Goal: Navigation & Orientation: Find specific page/section

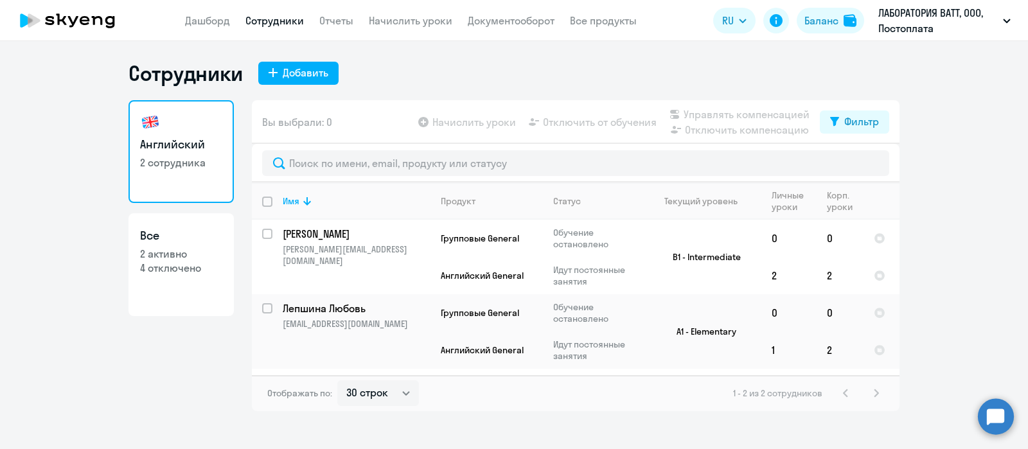
select select "30"
click at [823, 21] on div "Баланс" at bounding box center [822, 20] width 34 height 15
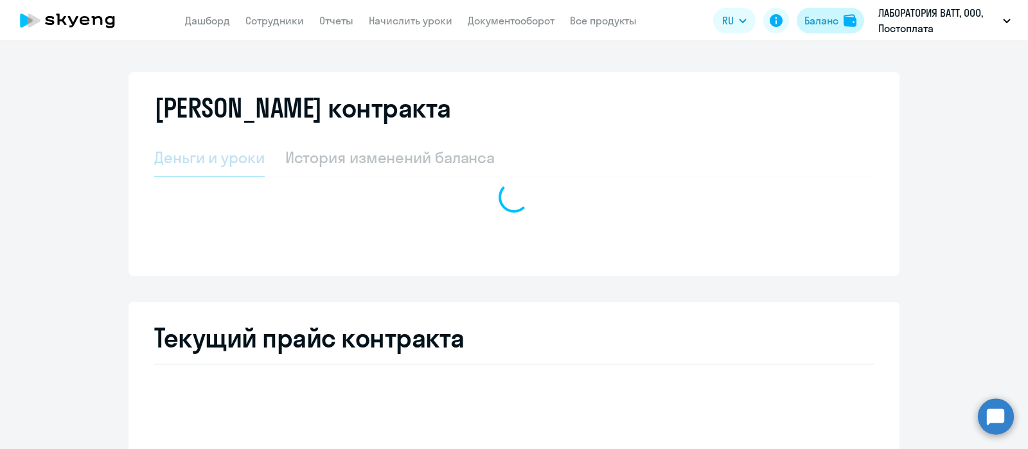
select select "english_adult_not_native_speaker"
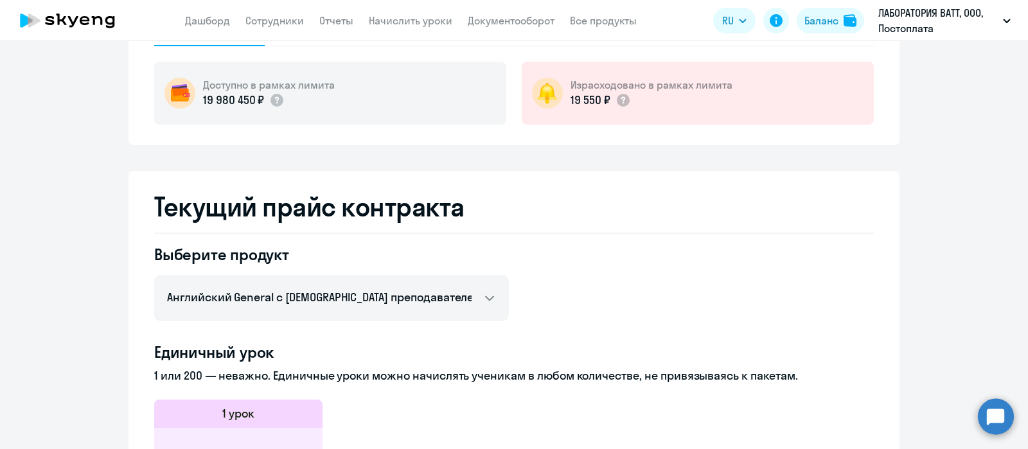
scroll to position [206, 0]
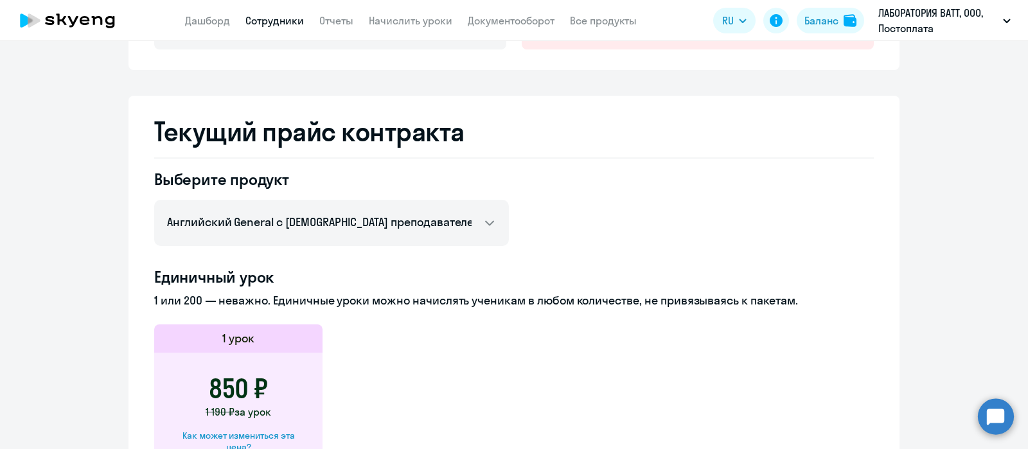
click at [280, 22] on link "Сотрудники" at bounding box center [274, 20] width 58 height 13
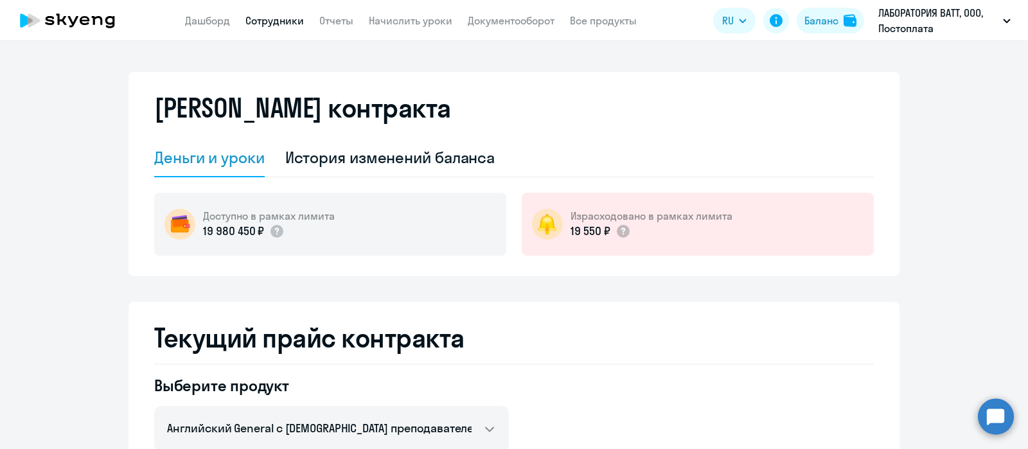
select select "30"
